Goal: Transaction & Acquisition: Purchase product/service

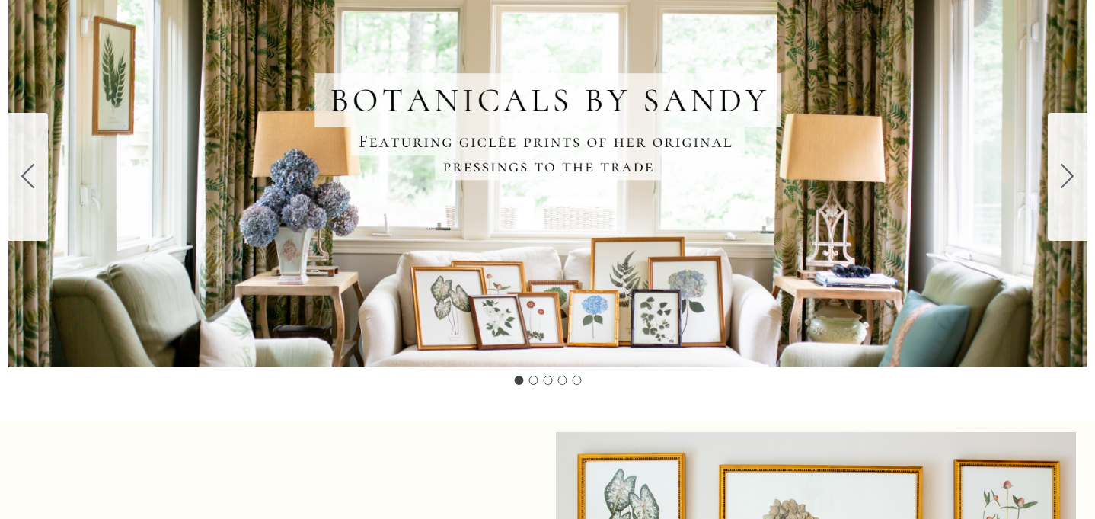
scroll to position [216, 0]
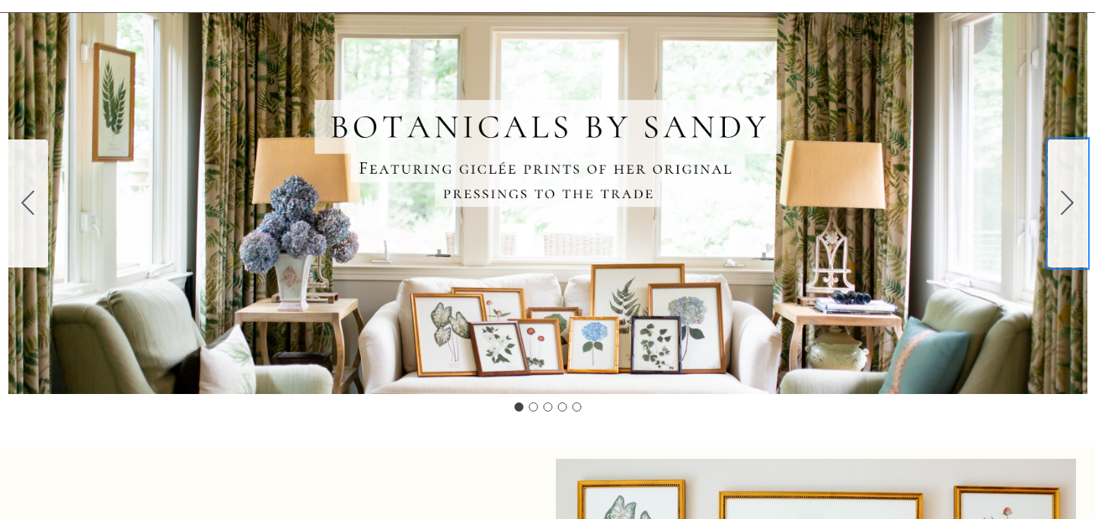
click at [1067, 205] on icon "Go to slide 2" at bounding box center [1067, 202] width 13 height 24
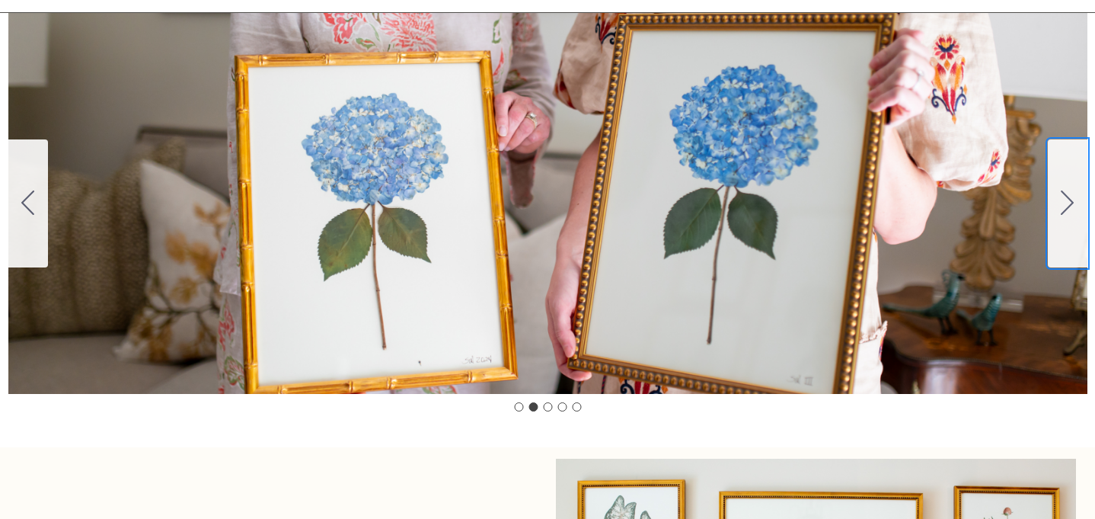
click at [1067, 205] on icon "Go to slide 3" at bounding box center [1067, 202] width 13 height 24
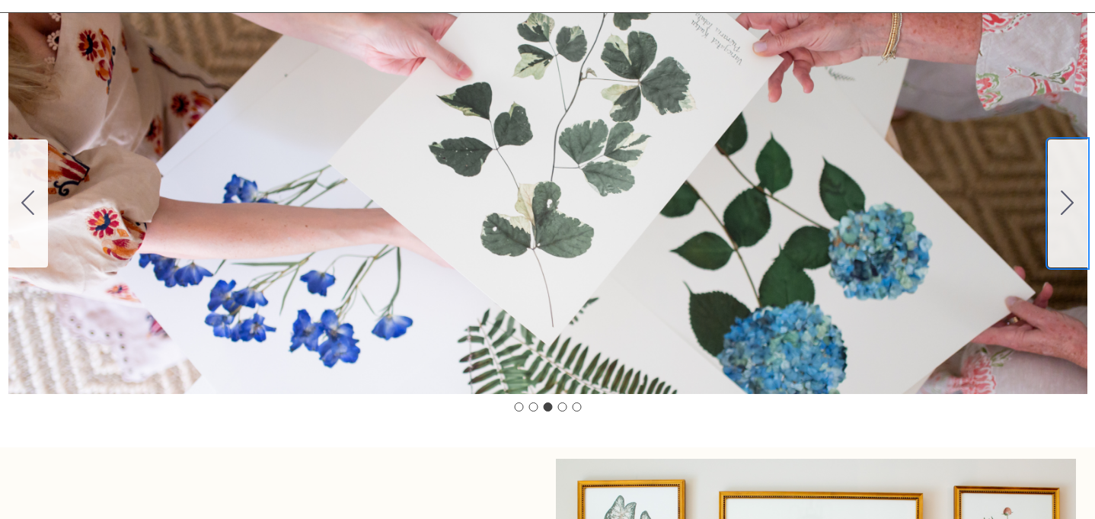
click at [1067, 205] on icon "Go to slide 4" at bounding box center [1067, 202] width 13 height 24
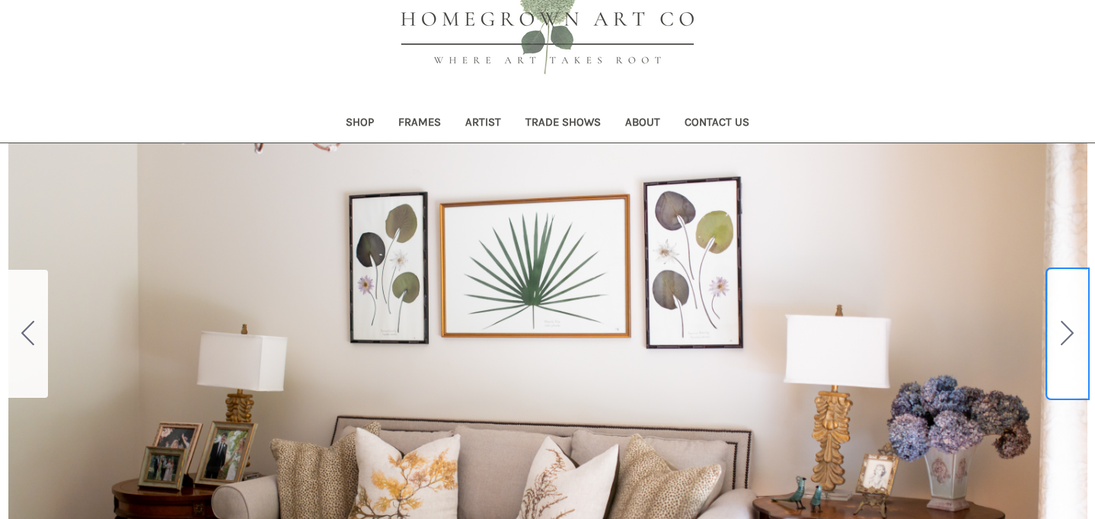
scroll to position [80, 0]
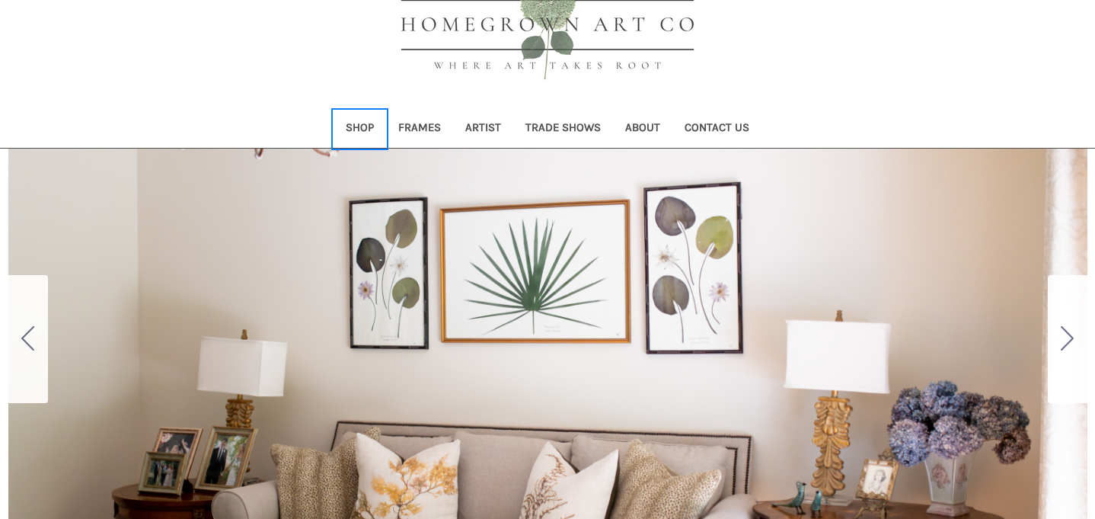
click at [359, 128] on link "Shop" at bounding box center [360, 128] width 53 height 37
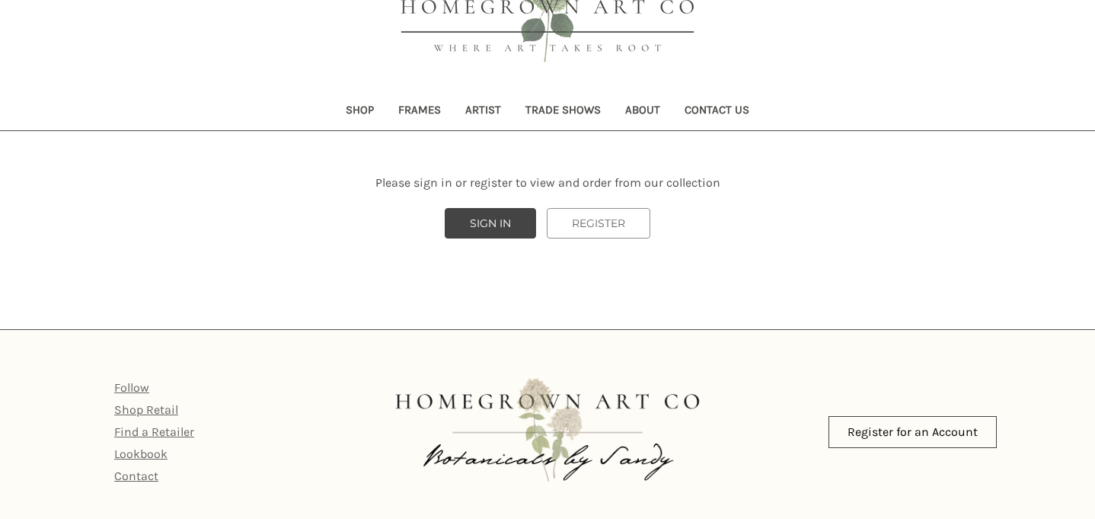
scroll to position [95, 0]
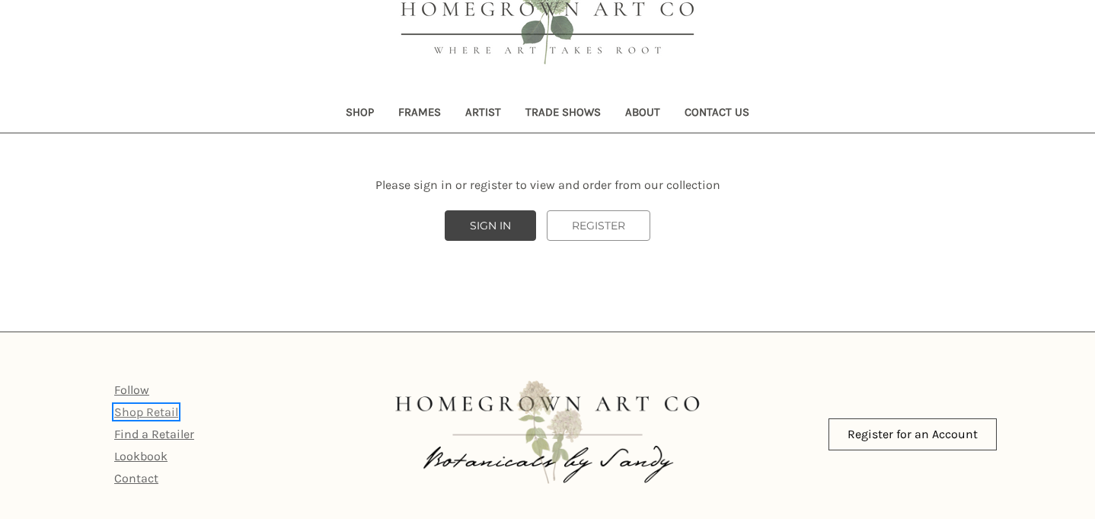
click at [156, 410] on link "Shop Retail" at bounding box center [146, 411] width 64 height 14
